Goal: Task Accomplishment & Management: Use online tool/utility

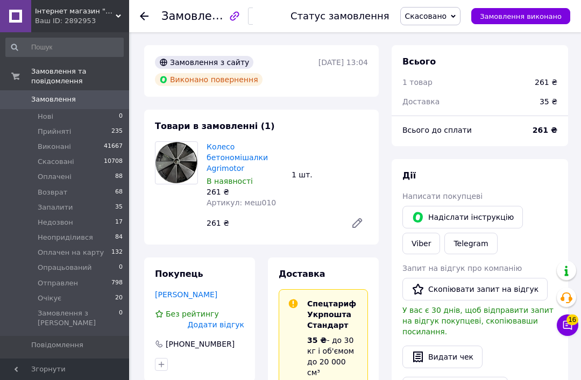
click at [144, 18] on icon at bounding box center [144, 16] width 9 height 9
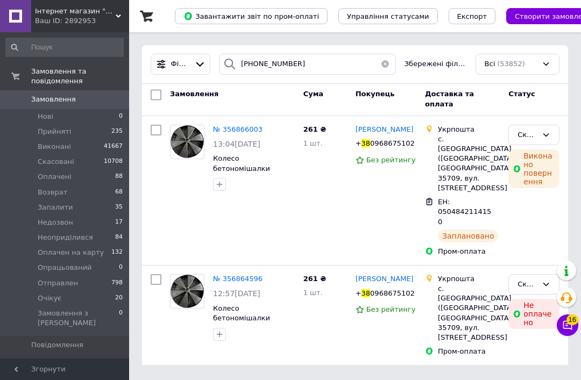
click at [388, 63] on button "button" at bounding box center [385, 64] width 22 height 21
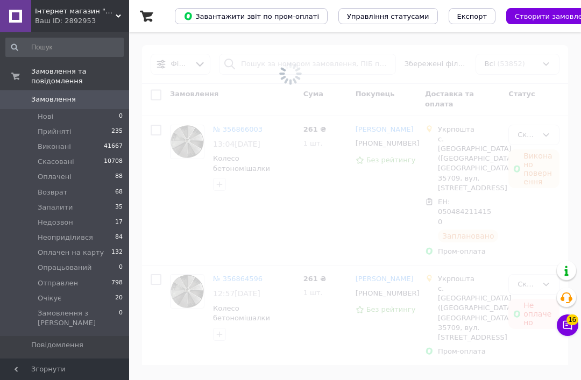
click at [260, 63] on span at bounding box center [290, 73] width 581 height 147
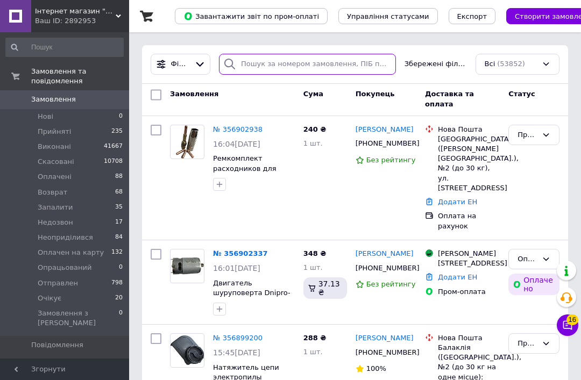
click at [264, 63] on input "search" at bounding box center [307, 64] width 177 height 21
click at [265, 63] on input "search" at bounding box center [307, 64] width 177 height 21
paste input "[PHONE_NUMBER]"
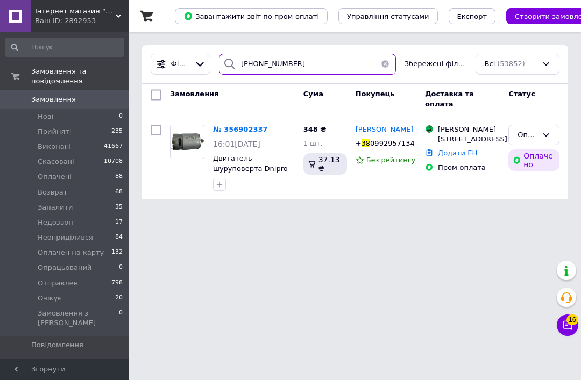
type input "[PHONE_NUMBER]"
click at [258, 102] on div "Замовлення" at bounding box center [232, 100] width 133 height 29
click at [242, 131] on span "№ 356902337" at bounding box center [240, 129] width 55 height 8
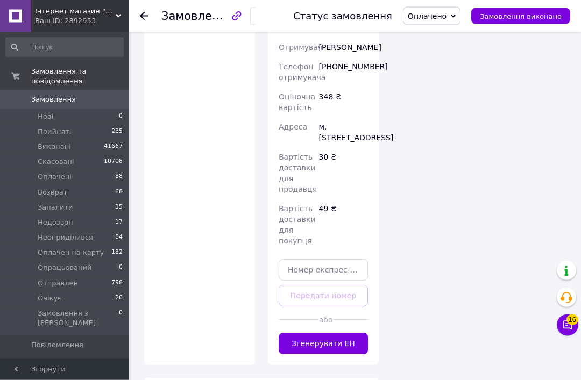
click at [344, 355] on button "Згенерувати ЕН" at bounding box center [323, 344] width 89 height 22
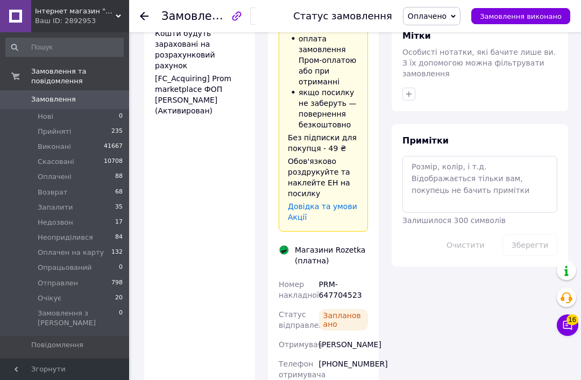
scroll to position [804, 0]
